Goal: Check status: Check status

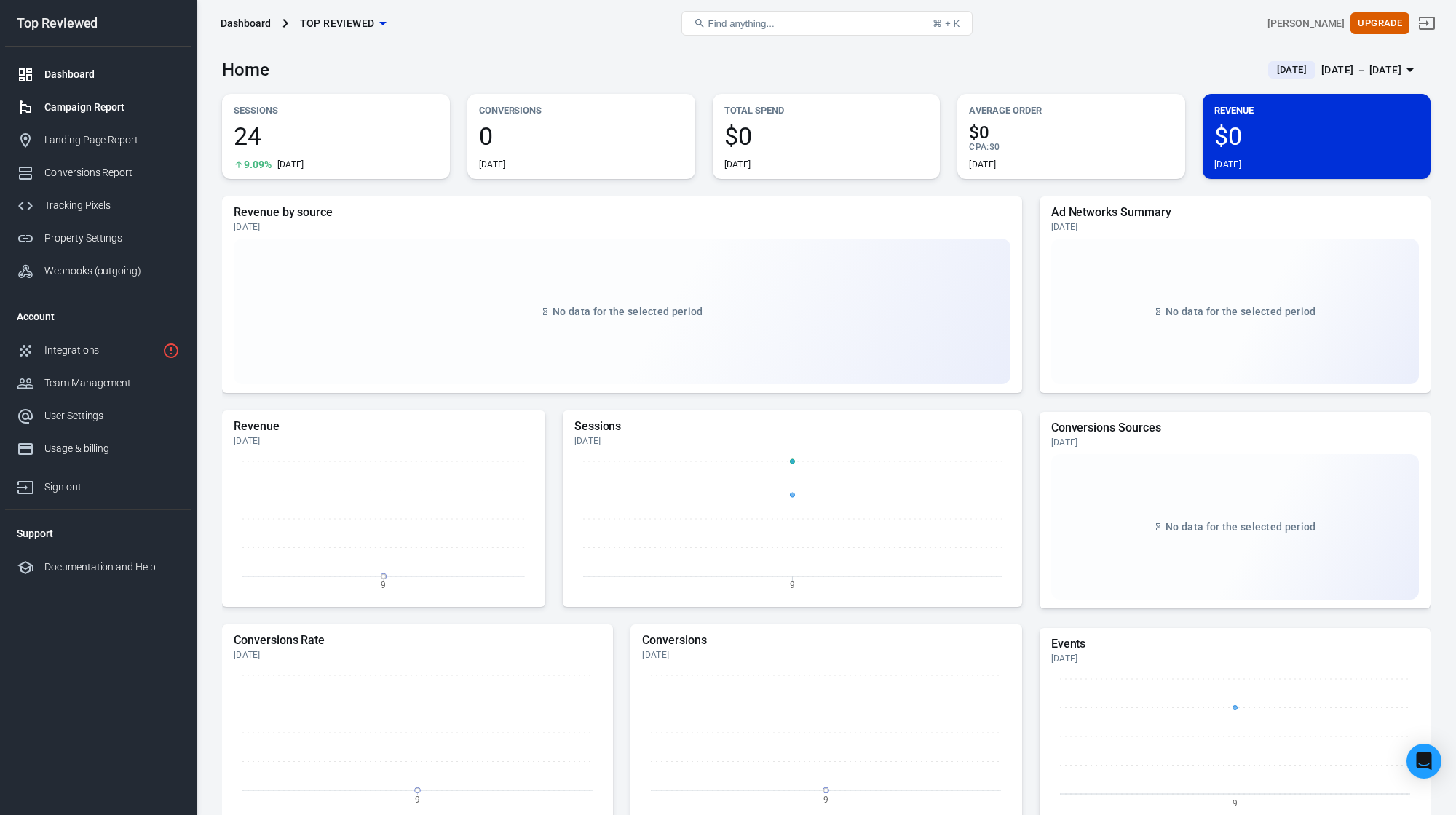
click at [104, 109] on div "Campaign Report" at bounding box center [112, 108] width 136 height 15
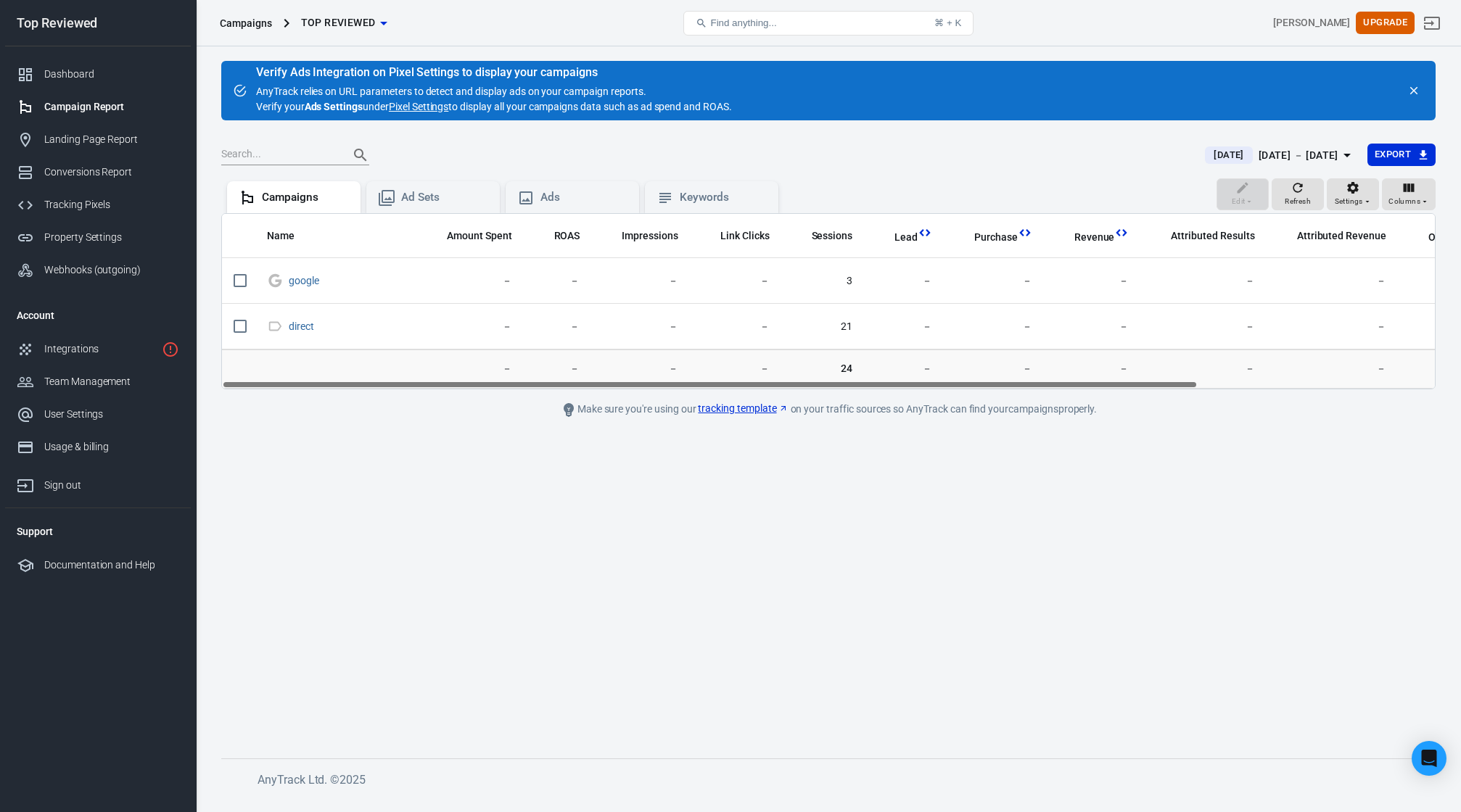
drag, startPoint x: 590, startPoint y: 384, endPoint x: 530, endPoint y: 370, distance: 61.6
click at [532, 370] on div "Name Amount Spent ROAS Impressions Link Clicks Sessions Lead Purchase Revenue A…" at bounding box center [828, 301] width 1214 height 176
